Goal: Navigation & Orientation: Find specific page/section

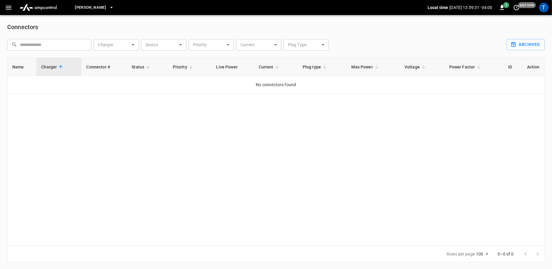
click at [48, 6] on img "menu" at bounding box center [38, 7] width 42 height 11
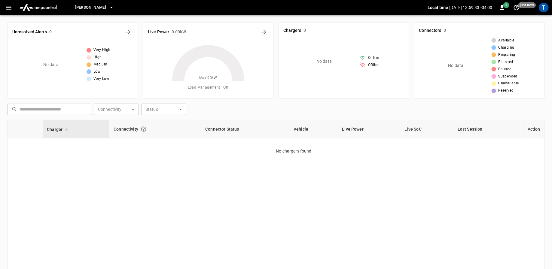
click at [5, 12] on button "button" at bounding box center [8, 7] width 12 height 11
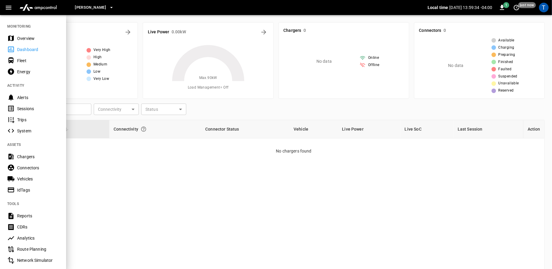
click at [23, 36] on div "Overview" at bounding box center [38, 38] width 42 height 6
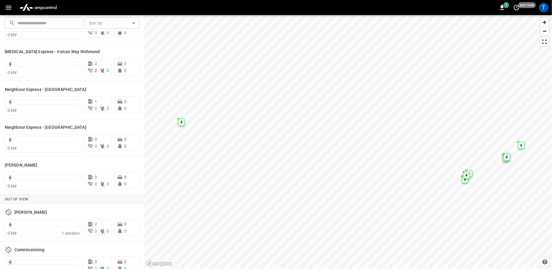
scroll to position [110, 0]
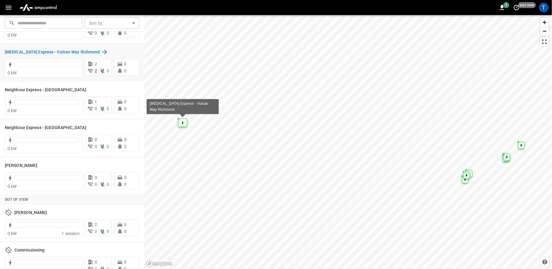
click at [73, 51] on h6 "[MEDICAL_DATA] Express - Vulcan Way Richmond" at bounding box center [52, 52] width 95 height 7
